Goal: Information Seeking & Learning: Learn about a topic

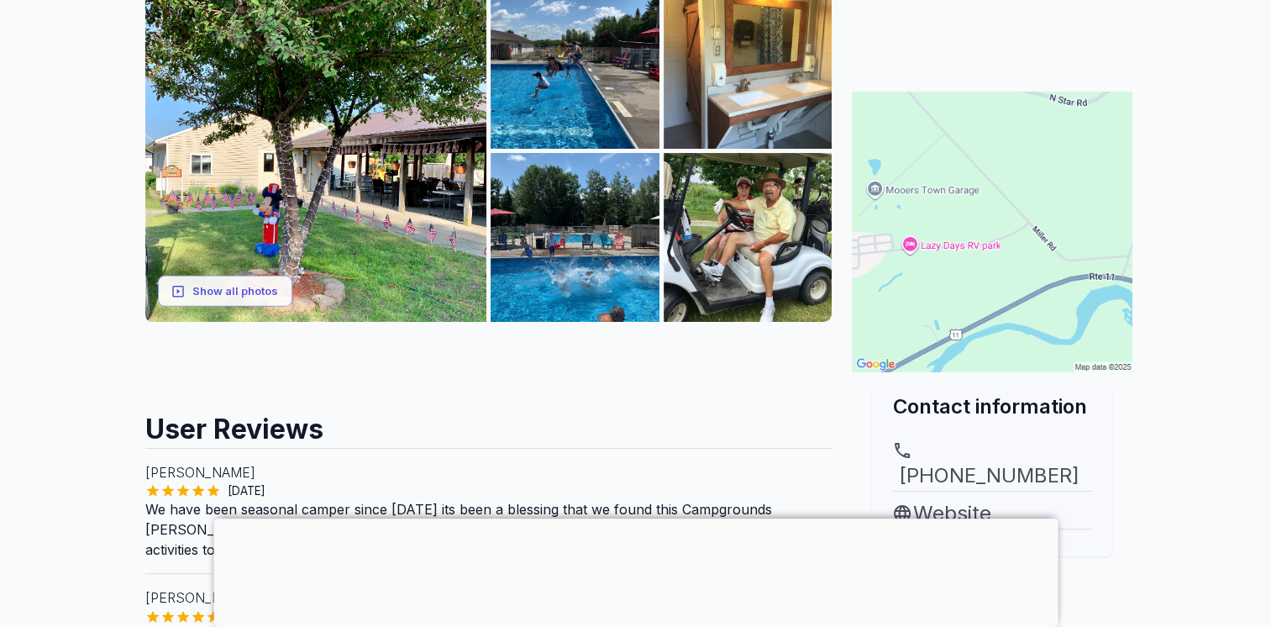
scroll to position [252, 0]
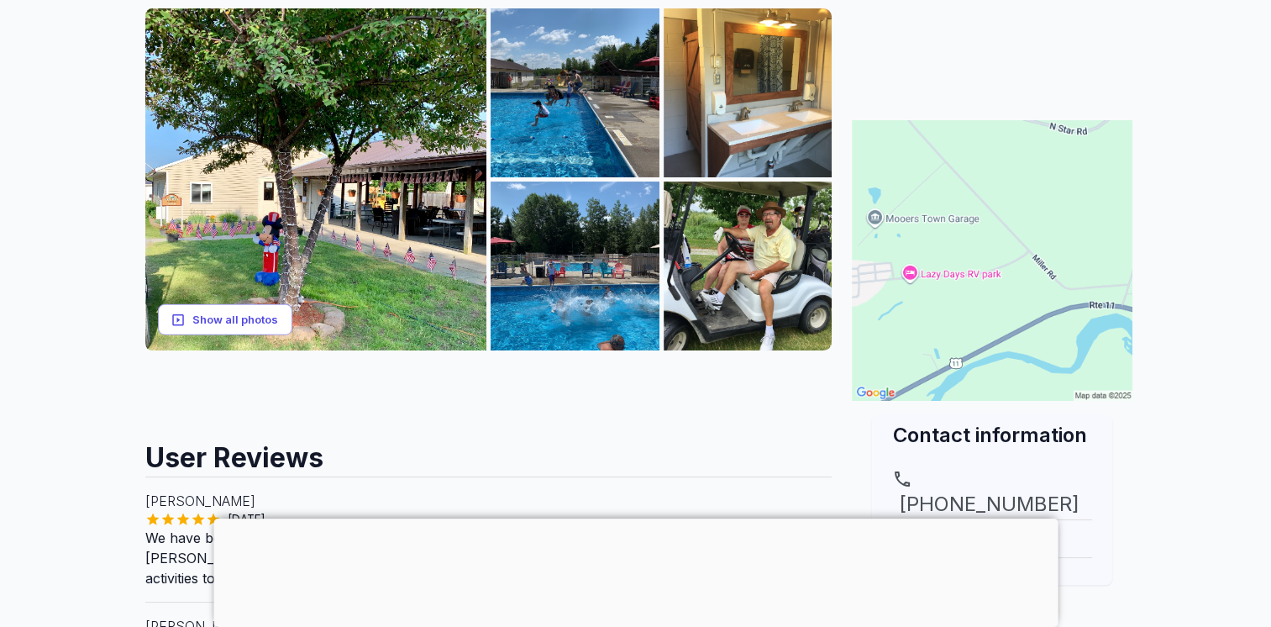
click at [213, 321] on button "Show all photos" at bounding box center [225, 319] width 134 height 31
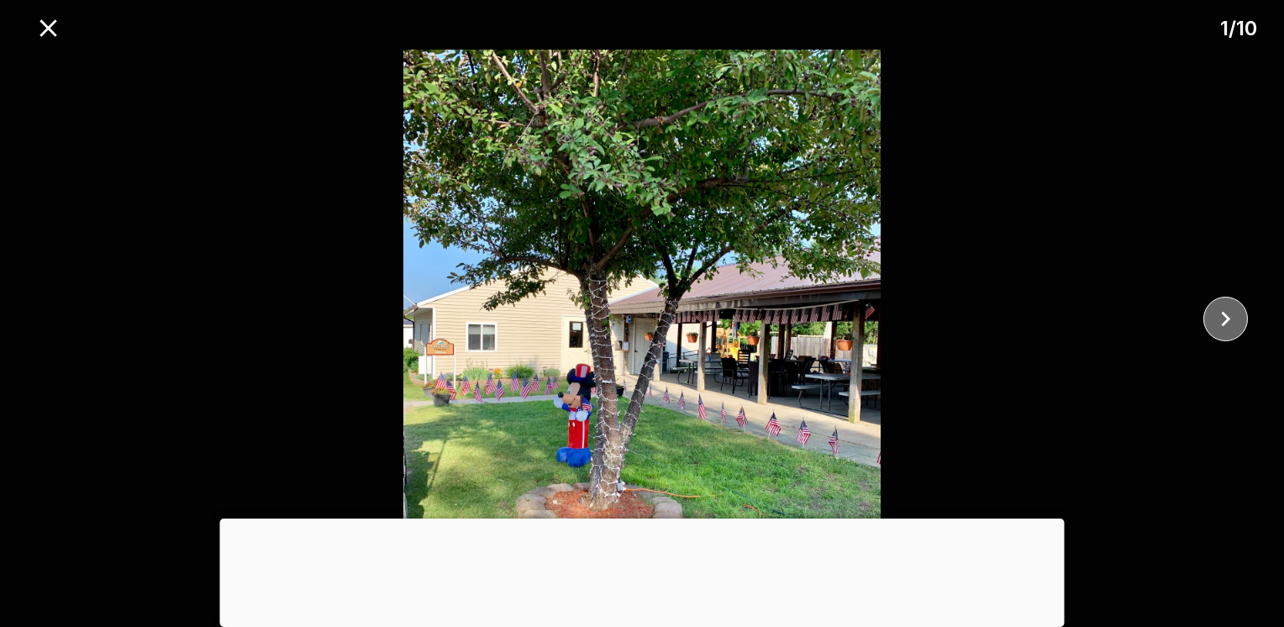
click at [1221, 314] on icon "close" at bounding box center [1225, 319] width 9 height 15
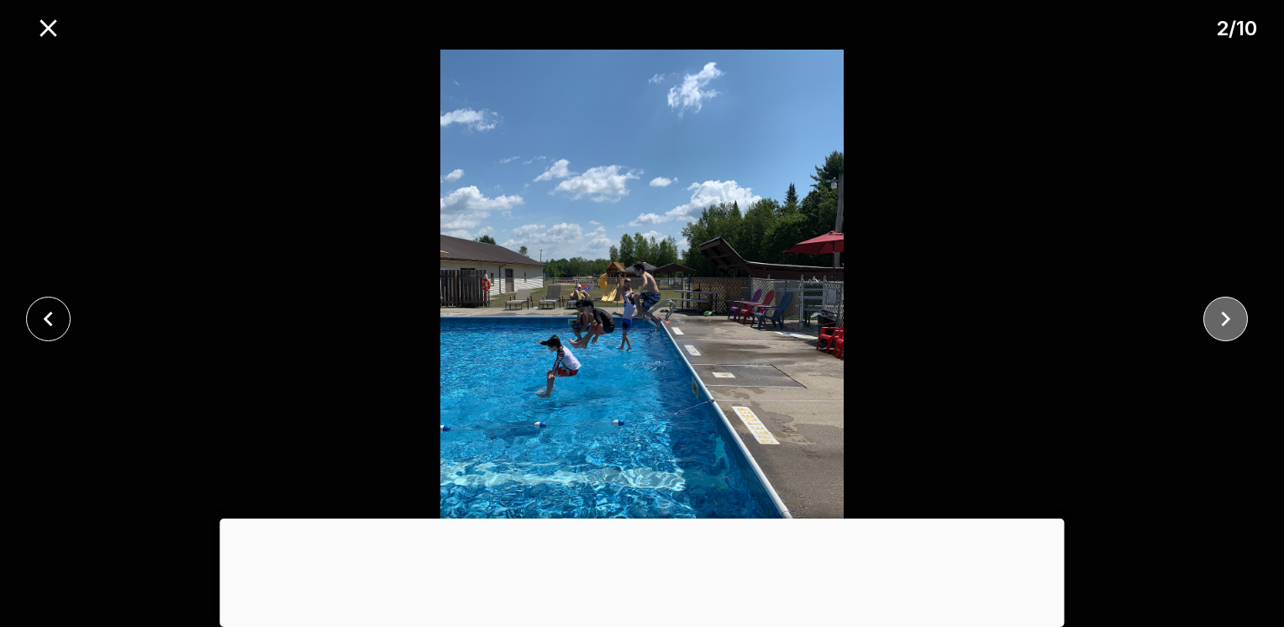
click at [1221, 314] on icon "close" at bounding box center [1225, 319] width 9 height 15
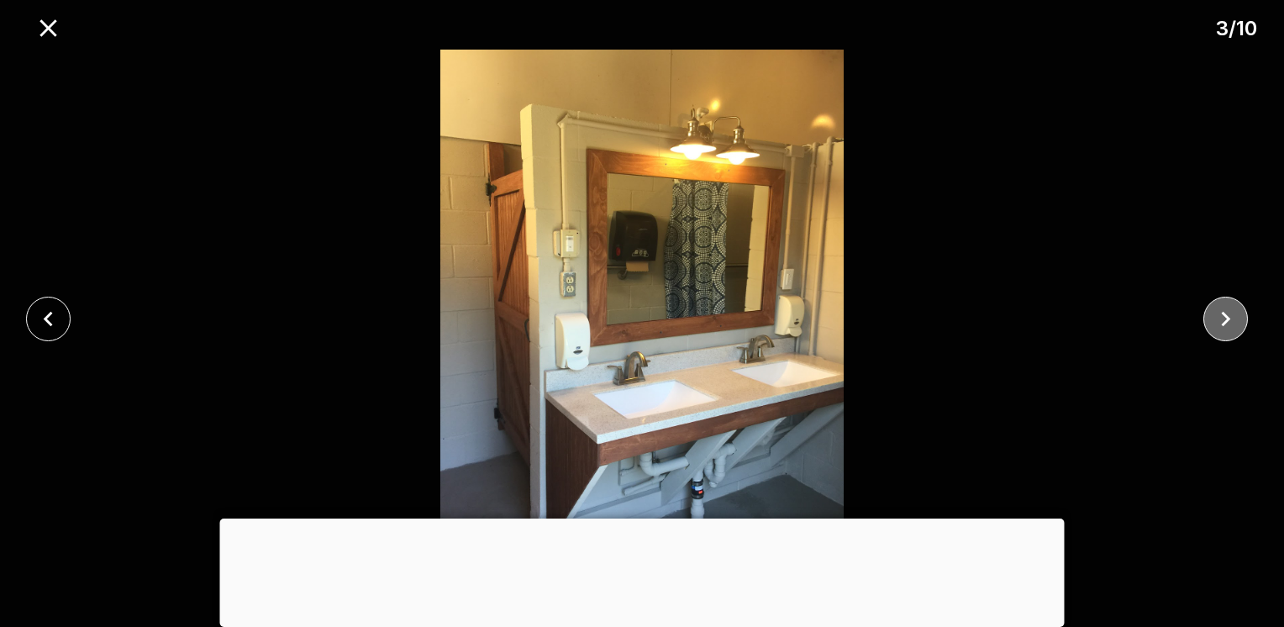
click at [1221, 314] on icon "close" at bounding box center [1224, 318] width 29 height 29
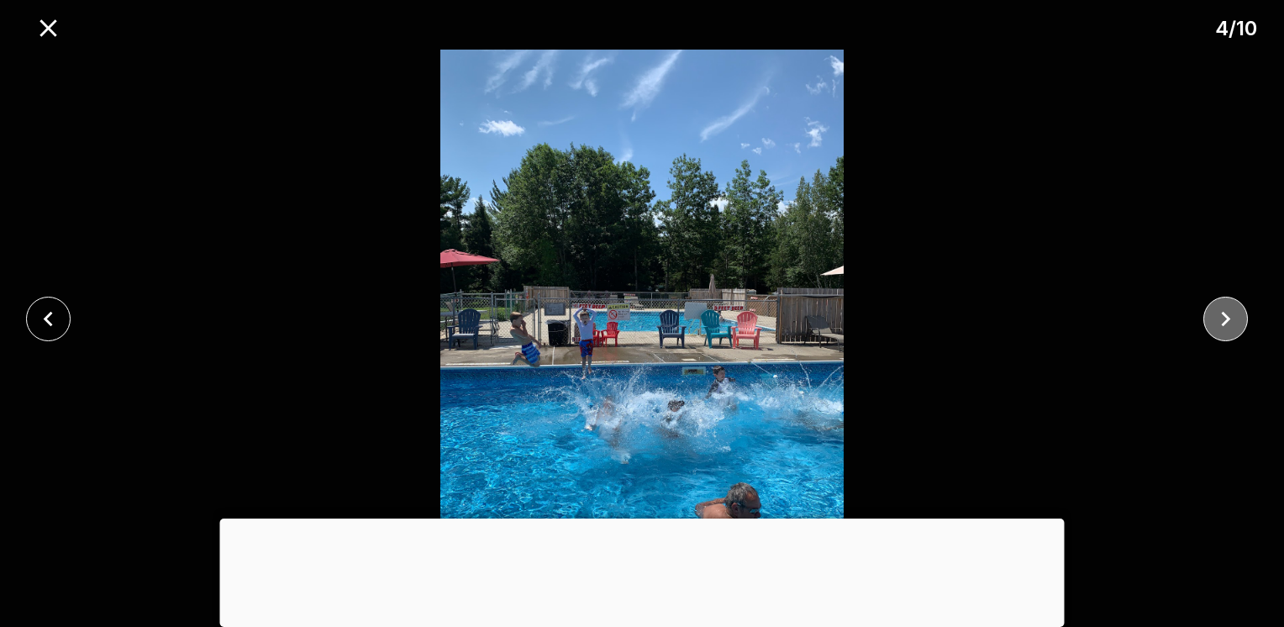
click at [1221, 314] on icon "close" at bounding box center [1224, 318] width 29 height 29
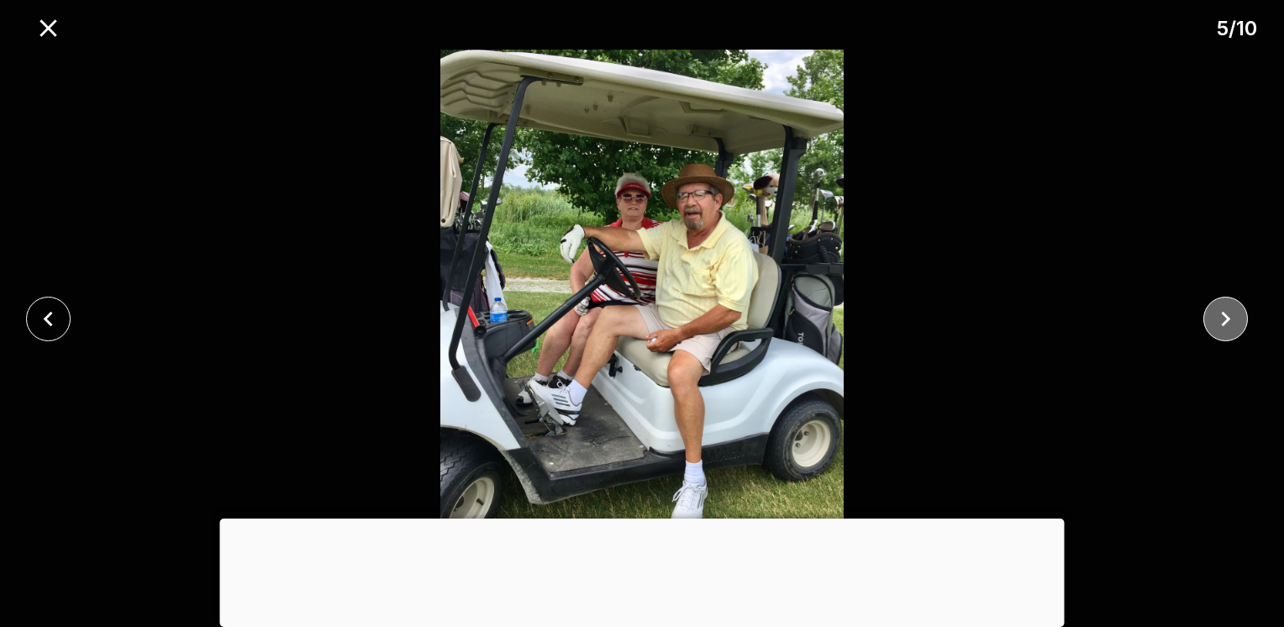
click at [1221, 314] on icon "close" at bounding box center [1224, 318] width 29 height 29
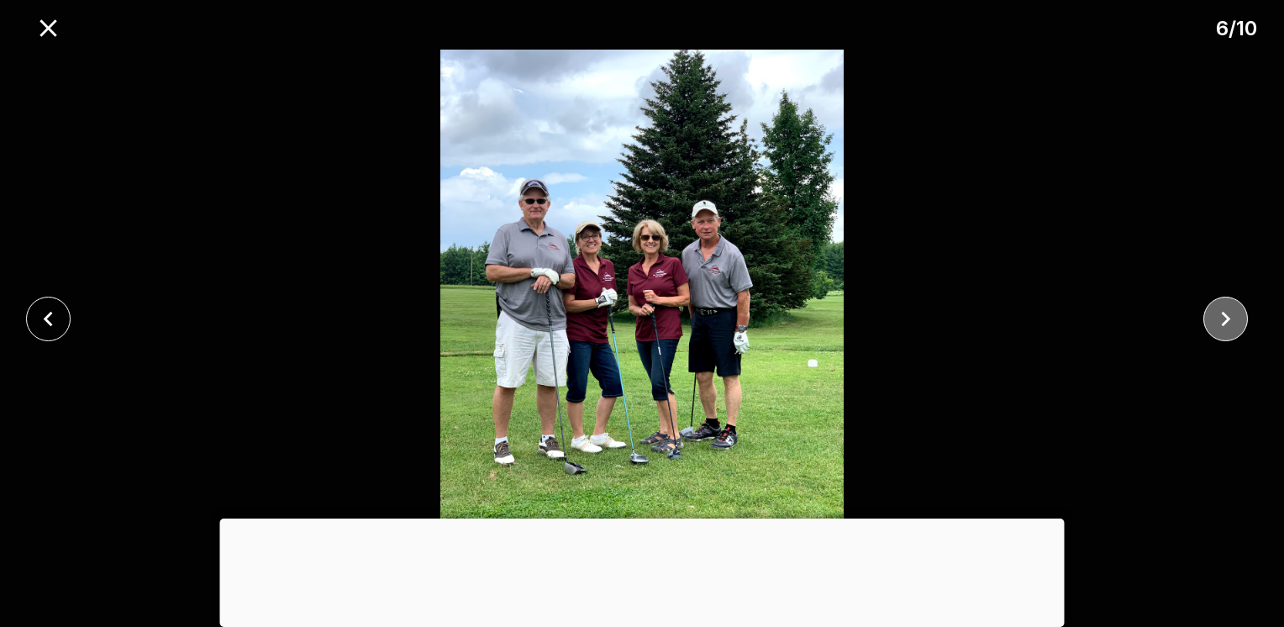
click at [1221, 314] on icon "close" at bounding box center [1224, 318] width 29 height 29
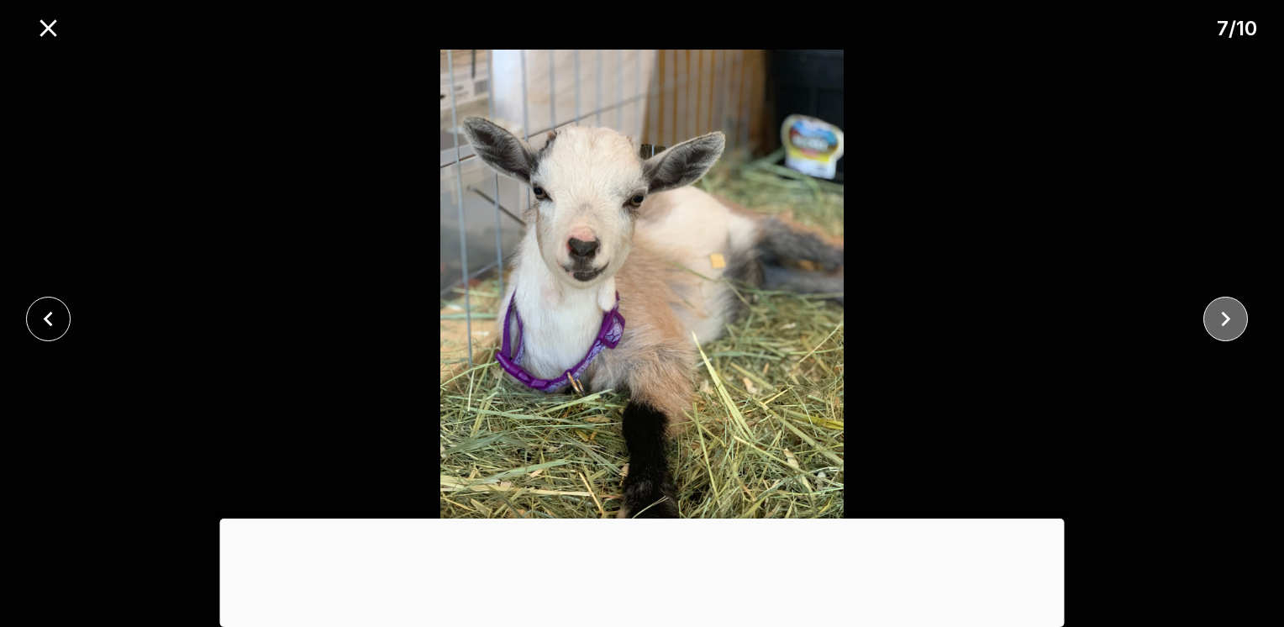
click at [1221, 314] on icon "close" at bounding box center [1224, 318] width 29 height 29
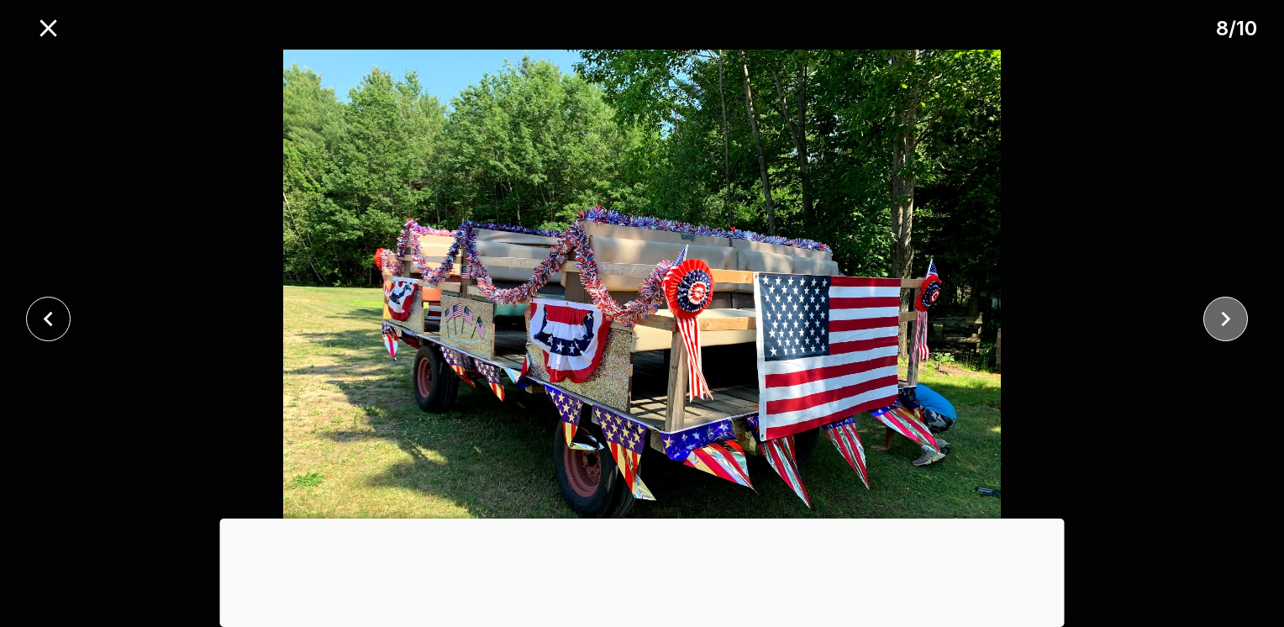
click at [1221, 314] on icon "close" at bounding box center [1224, 318] width 29 height 29
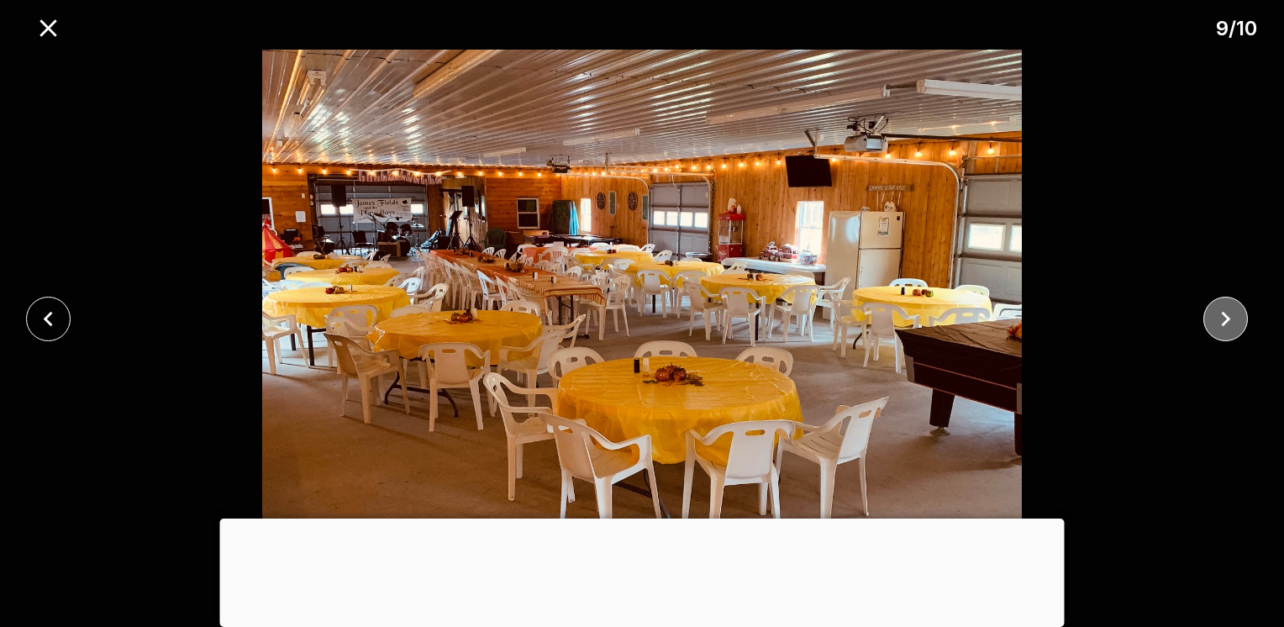
click at [1220, 314] on icon "close" at bounding box center [1224, 318] width 29 height 29
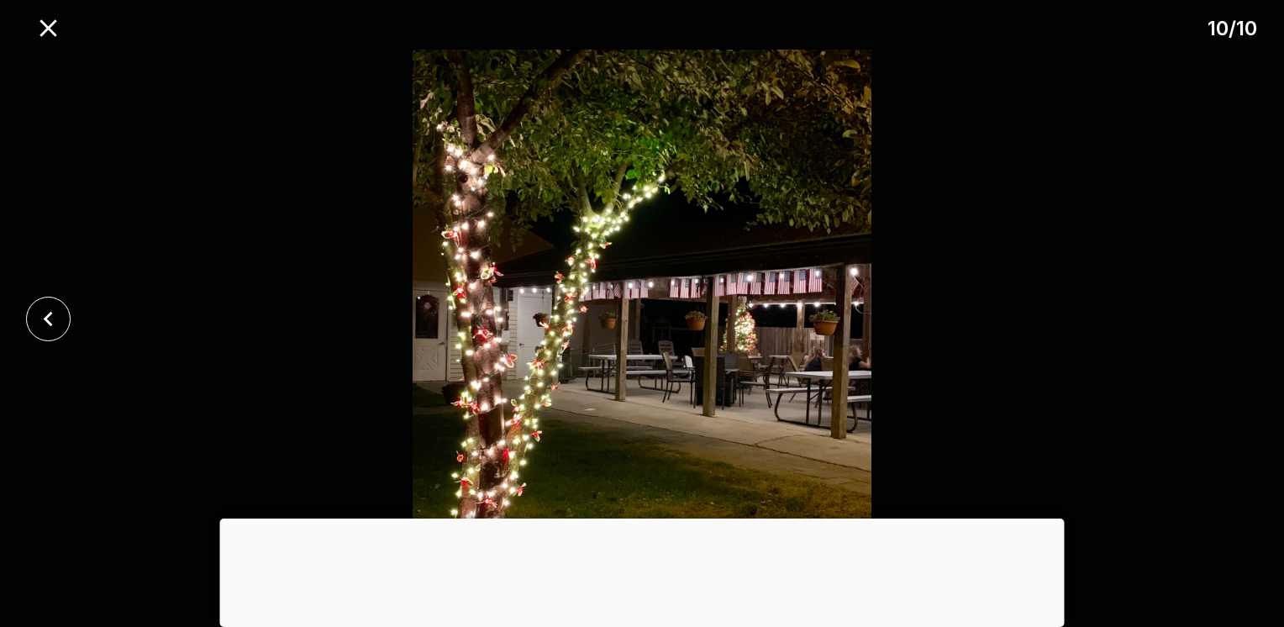
click at [1220, 314] on div at bounding box center [642, 319] width 1284 height 538
click at [40, 312] on icon "close" at bounding box center [48, 318] width 29 height 29
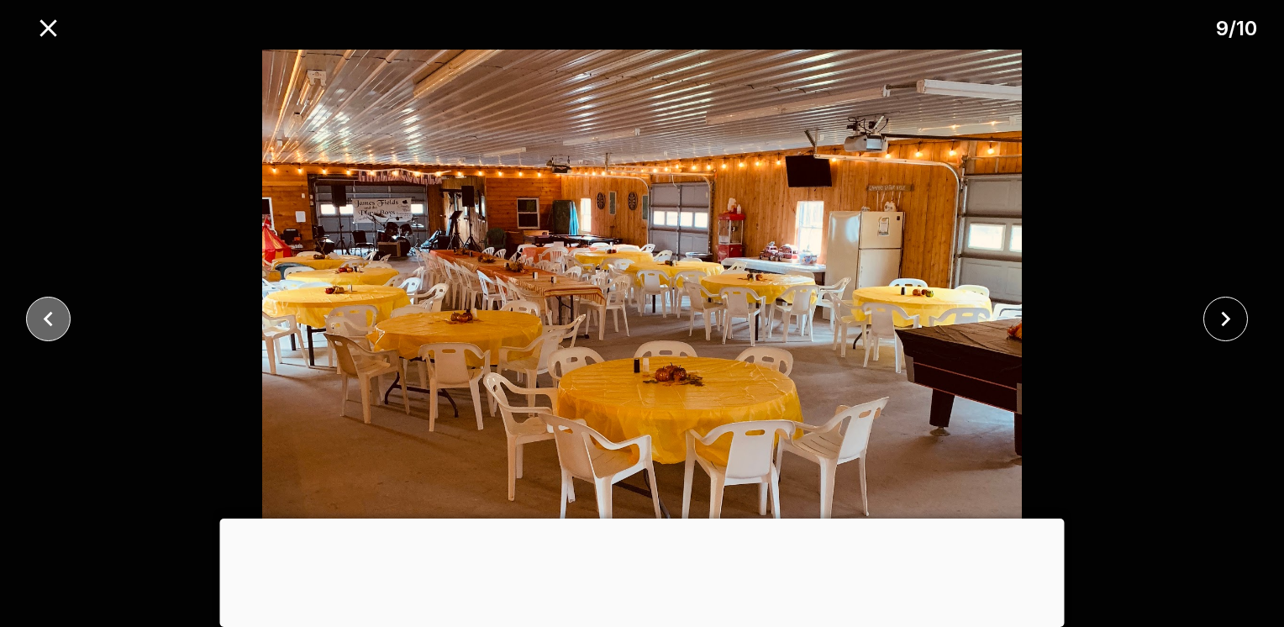
click at [40, 312] on icon "close" at bounding box center [48, 318] width 29 height 29
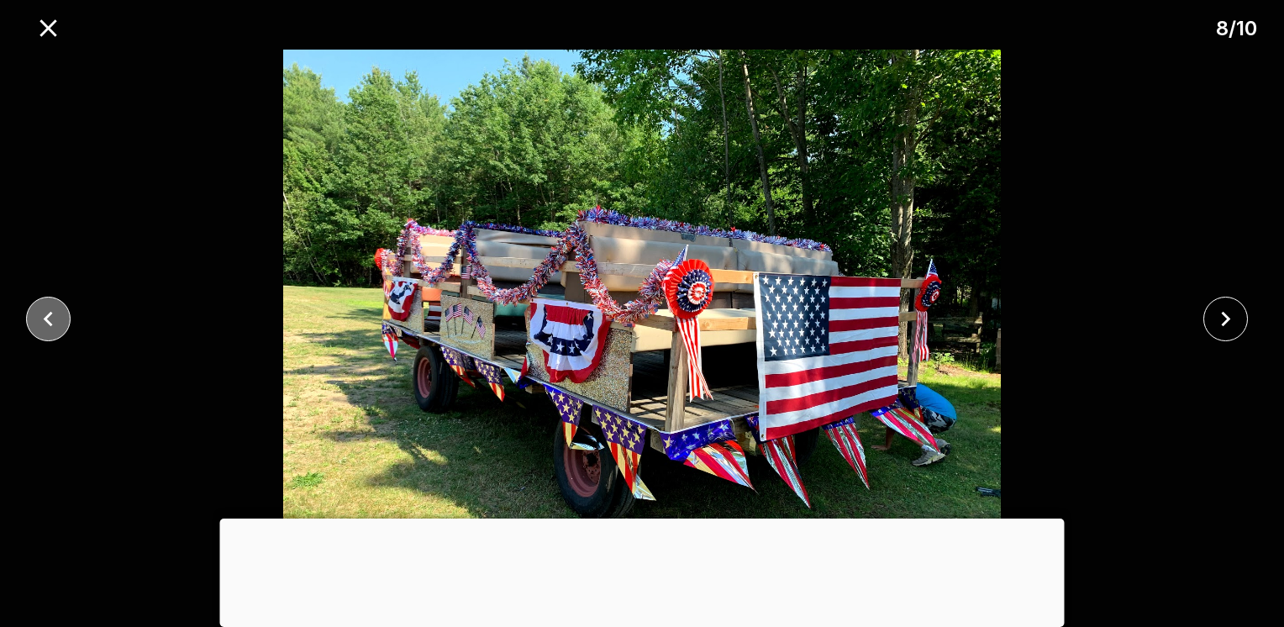
click at [40, 312] on icon "close" at bounding box center [48, 318] width 29 height 29
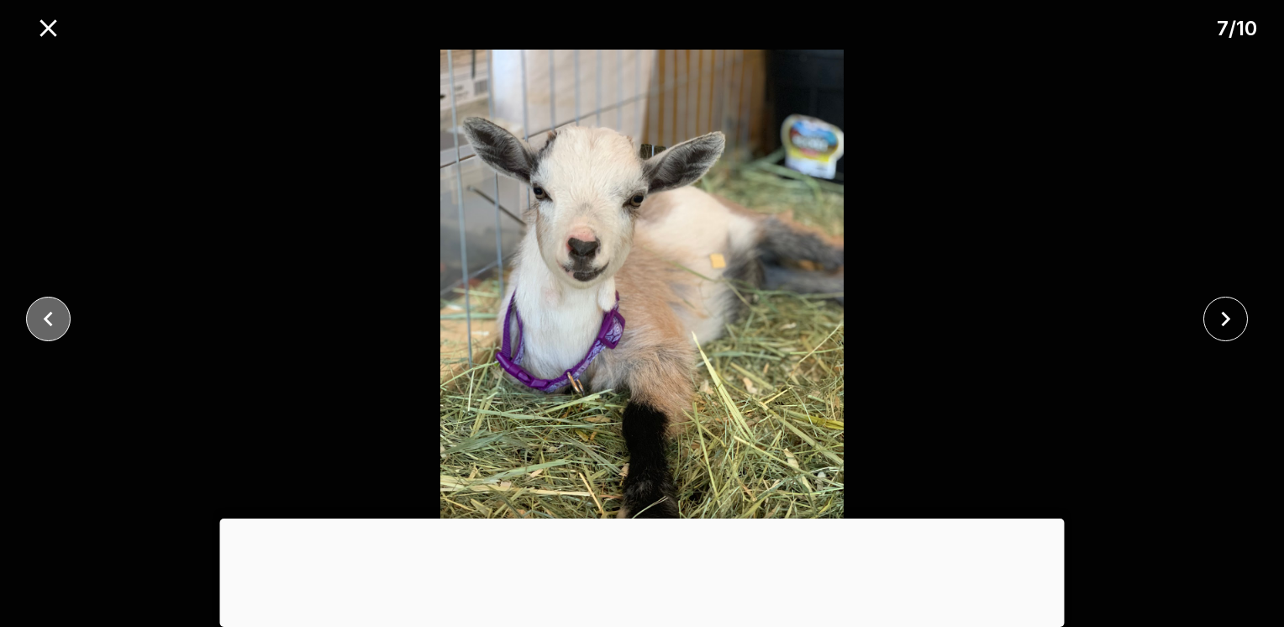
click at [40, 312] on icon "close" at bounding box center [48, 318] width 29 height 29
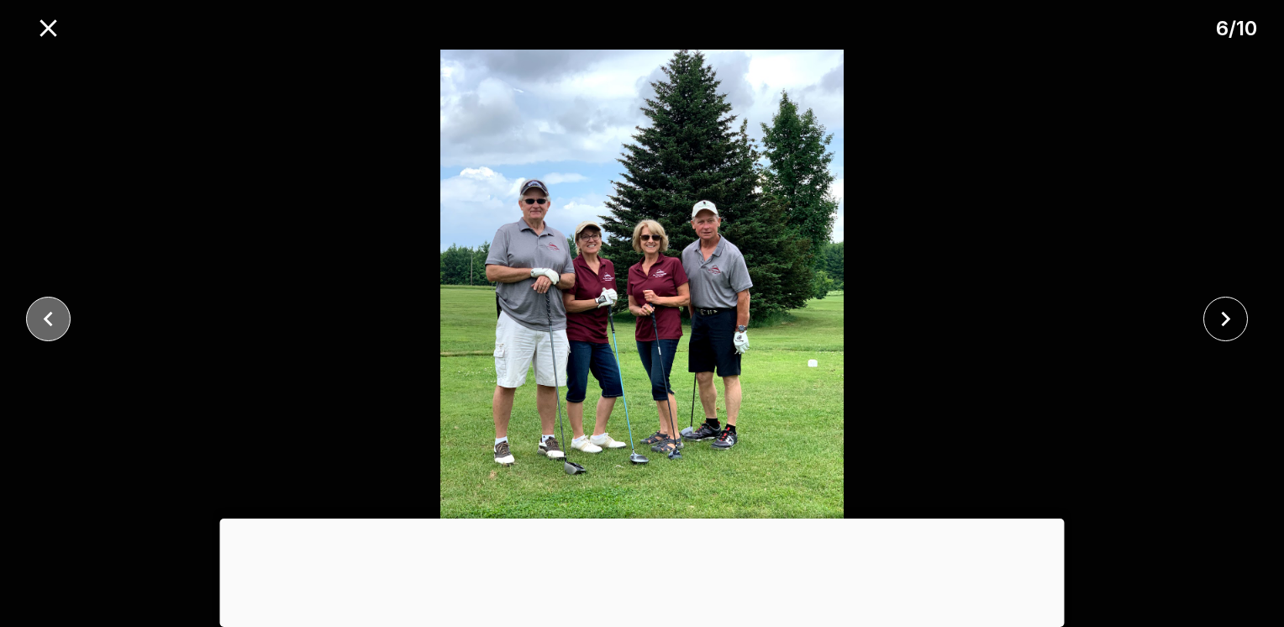
click at [41, 312] on icon "close" at bounding box center [48, 318] width 29 height 29
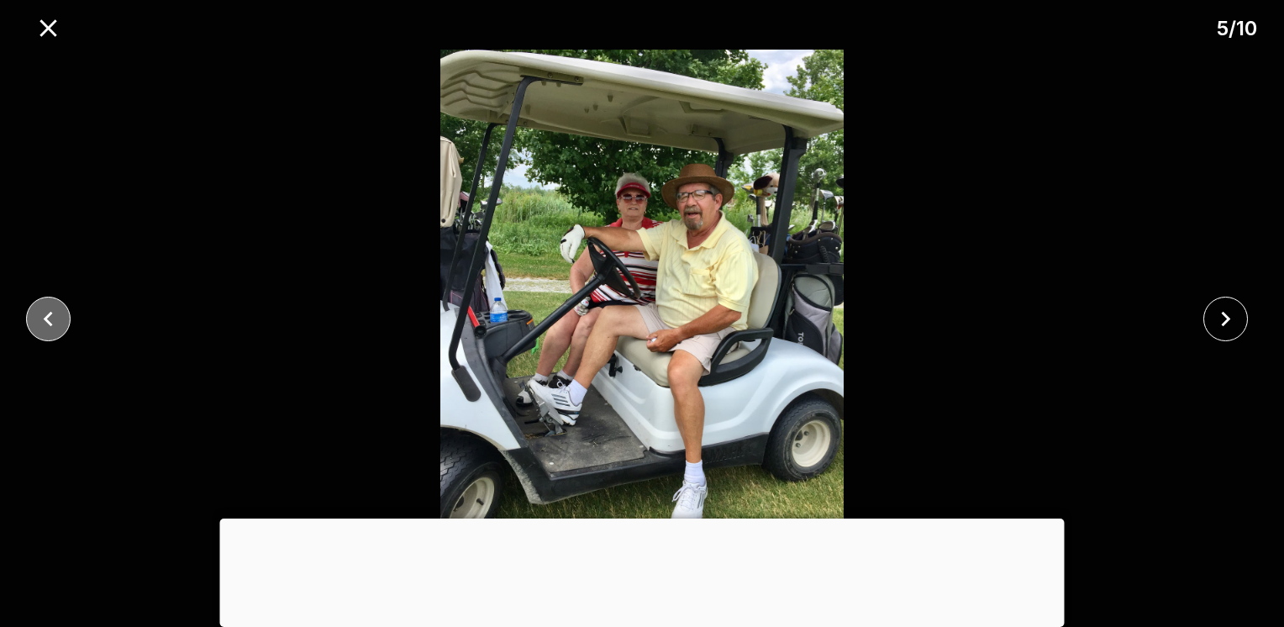
click at [41, 311] on icon "close" at bounding box center [48, 318] width 29 height 29
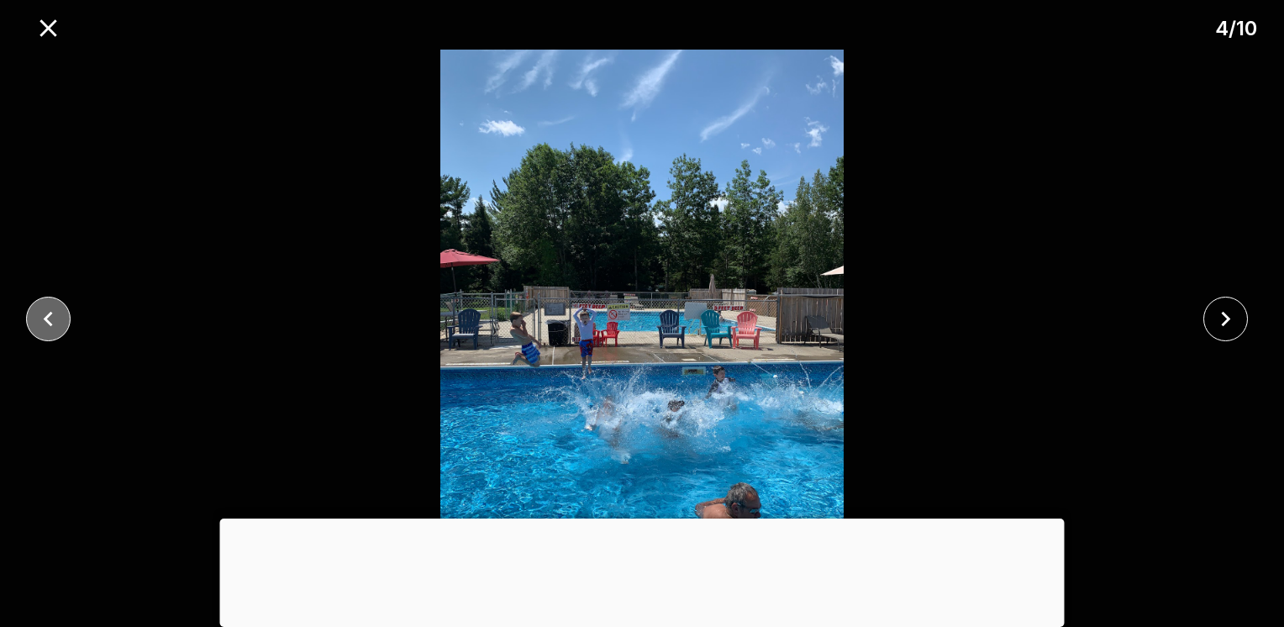
click at [41, 311] on icon "close" at bounding box center [48, 318] width 29 height 29
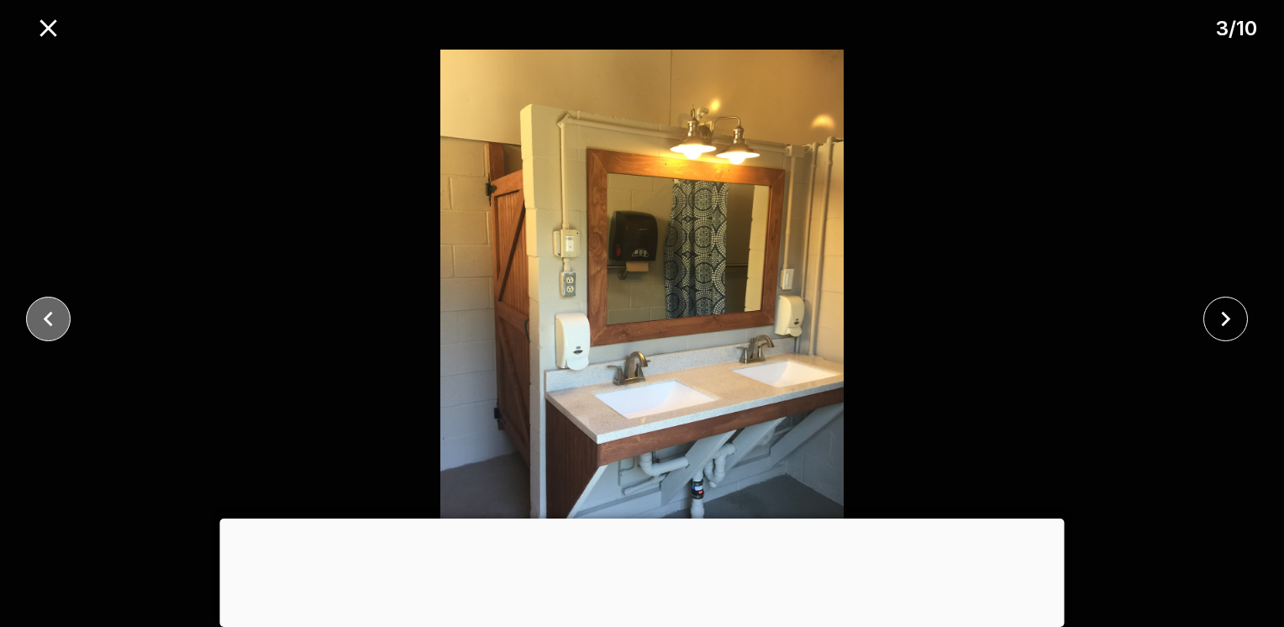
click at [41, 311] on icon "close" at bounding box center [48, 318] width 29 height 29
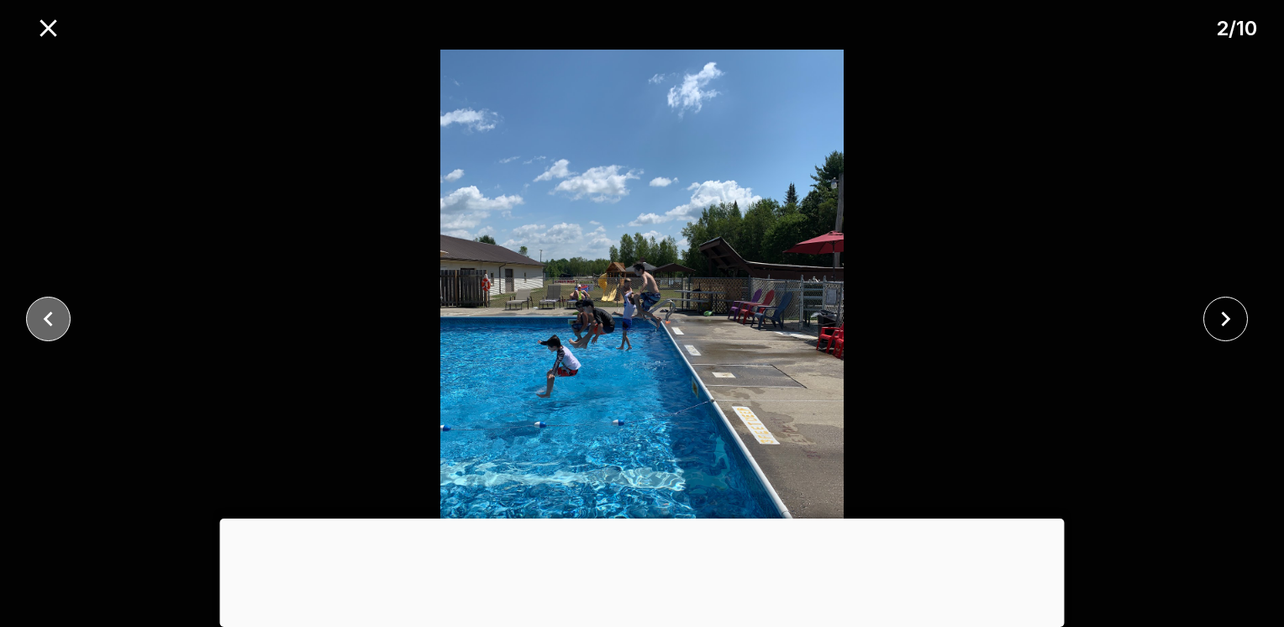
click at [41, 310] on icon "close" at bounding box center [48, 318] width 29 height 29
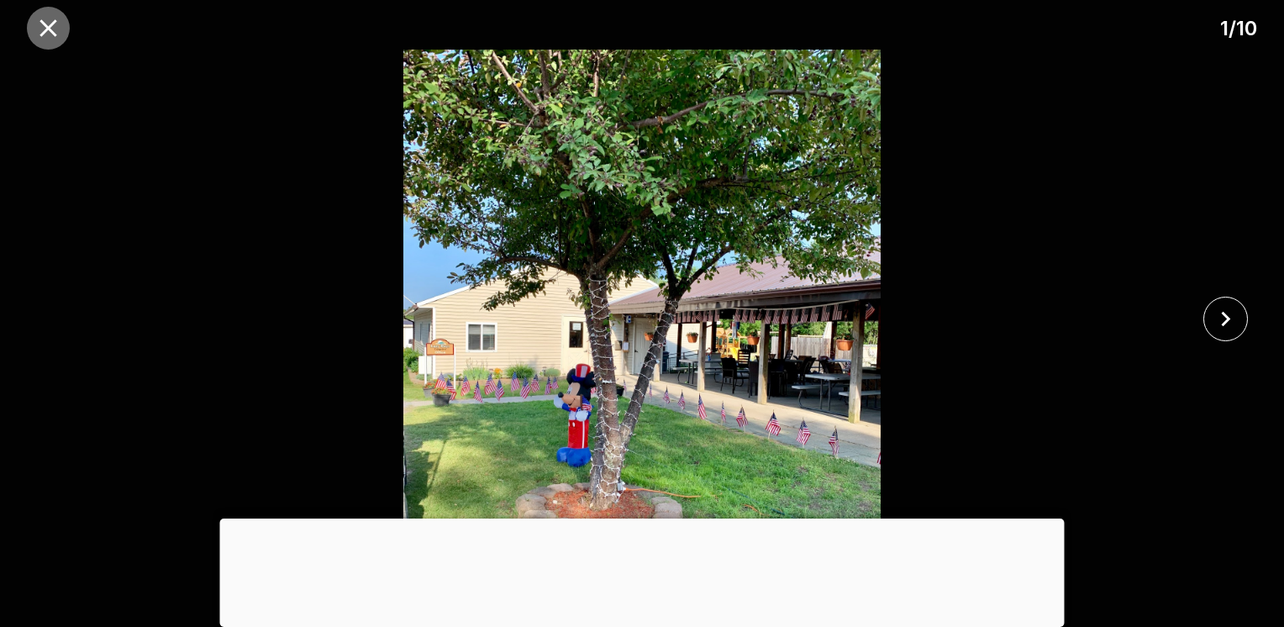
click at [54, 23] on icon "close" at bounding box center [47, 27] width 17 height 17
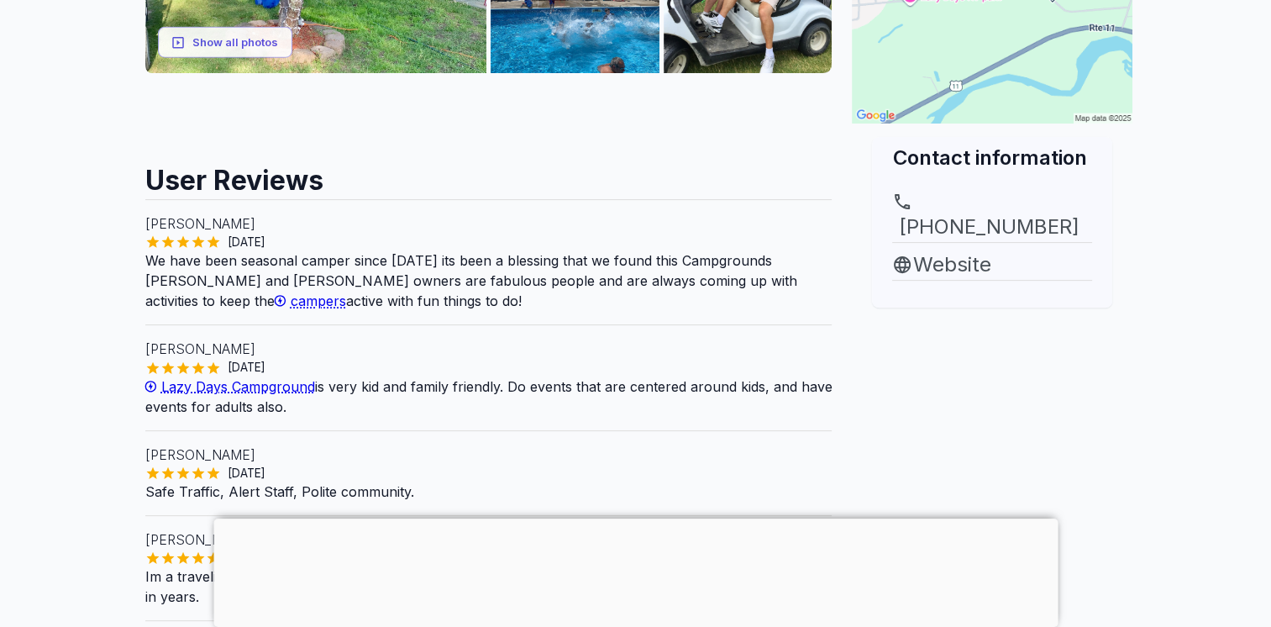
scroll to position [588, 0]
